Goal: Task Accomplishment & Management: Use online tool/utility

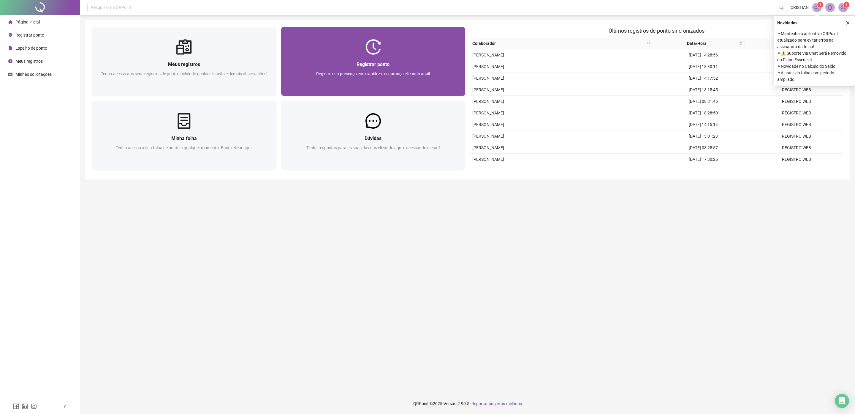
click at [398, 77] on div "Registre sua presença com rapidez e segurança clicando aqui!" at bounding box center [373, 80] width 170 height 20
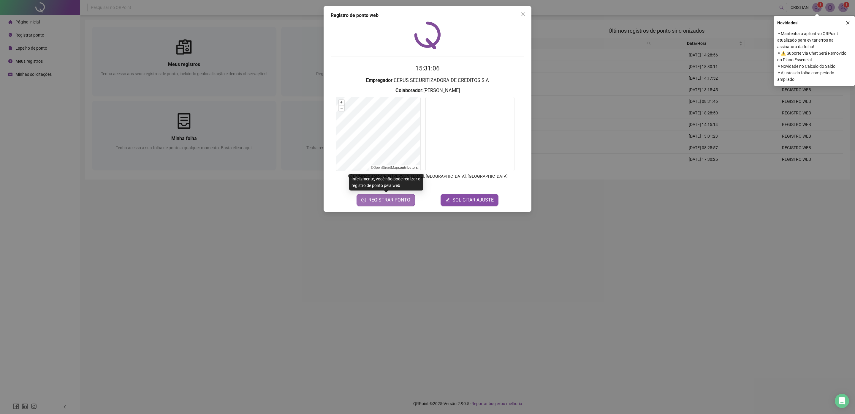
click at [394, 199] on span "REGISTRAR PONTO" at bounding box center [390, 199] width 42 height 7
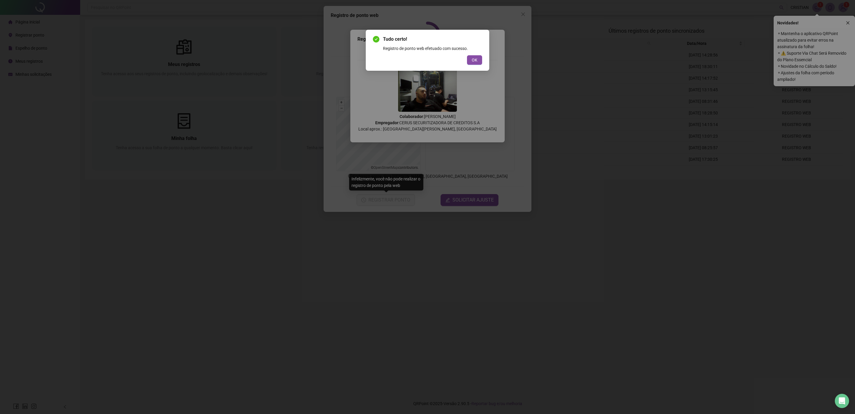
click at [470, 53] on div "Tudo certo! Registro de ponto web efetuado com sucesso. OK" at bounding box center [427, 50] width 109 height 29
click at [470, 60] on button "OK" at bounding box center [474, 60] width 15 height 10
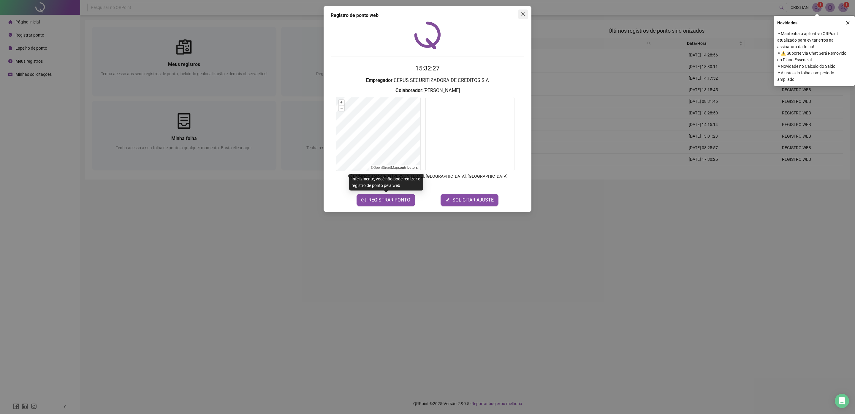
click at [523, 13] on icon "close" at bounding box center [523, 14] width 5 height 5
